Goal: Information Seeking & Learning: Learn about a topic

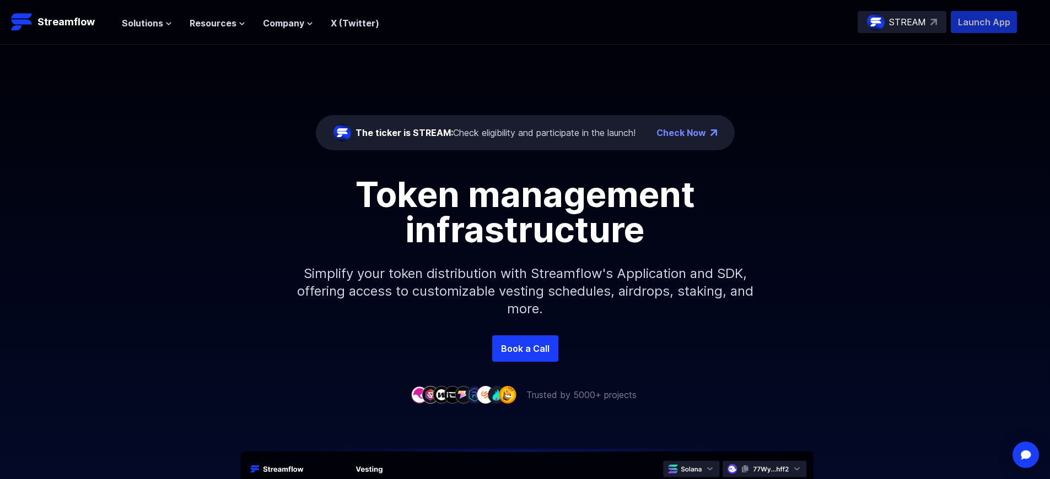
click at [984, 22] on p "Launch App" at bounding box center [984, 22] width 66 height 22
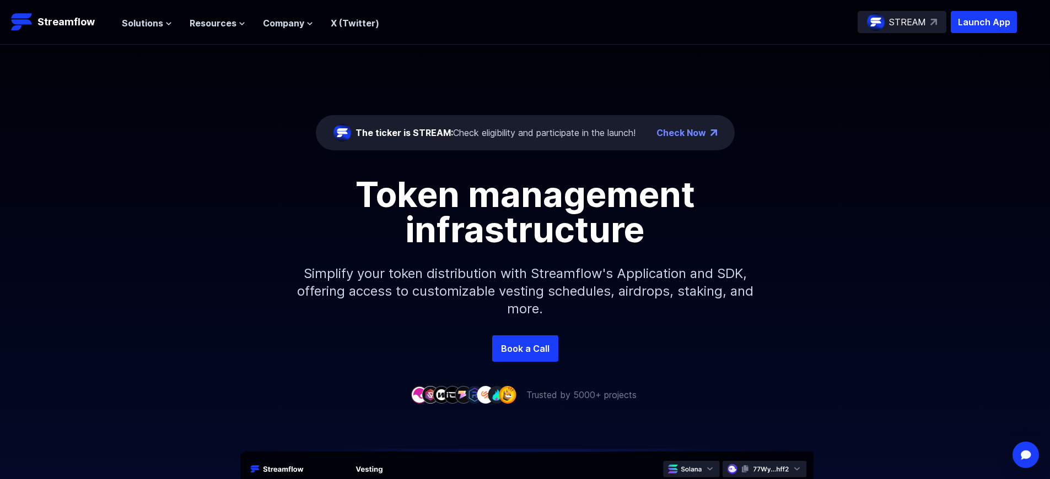
click at [984, 22] on p "Launch App" at bounding box center [984, 22] width 66 height 22
